Goal: Obtain resource: Obtain resource

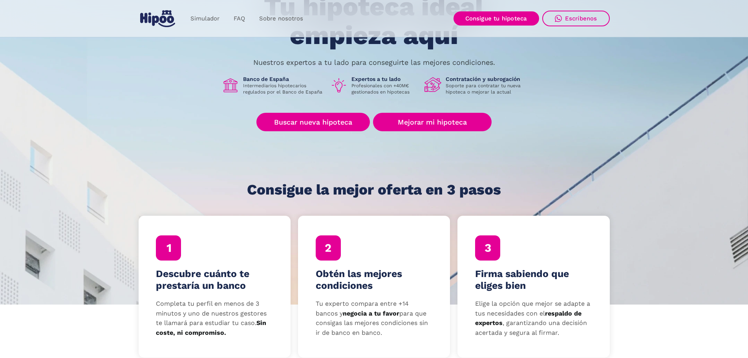
scroll to position [118, 0]
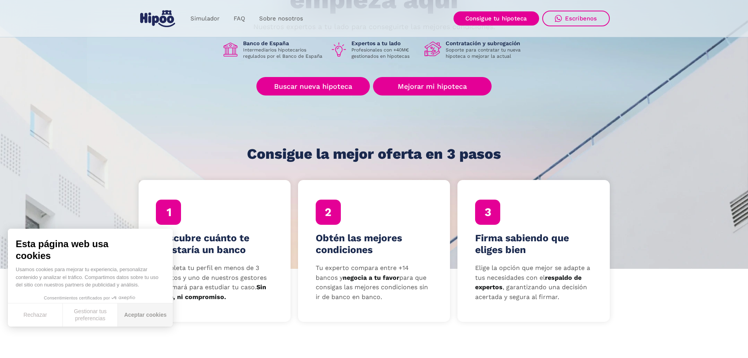
click at [130, 311] on button "Aceptar cookies" at bounding box center [145, 314] width 55 height 23
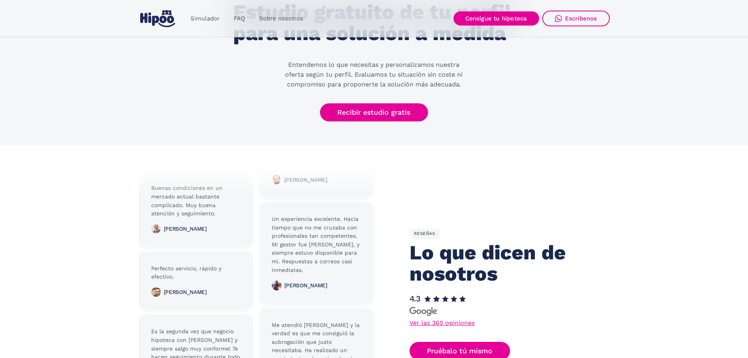
scroll to position [1647, 0]
click at [357, 112] on link "Recibir estudio gratis" at bounding box center [374, 113] width 108 height 18
click at [374, 113] on link "Recibir estudio gratis" at bounding box center [374, 113] width 108 height 18
